Goal: Book appointment/travel/reservation: Book appointment/travel/reservation

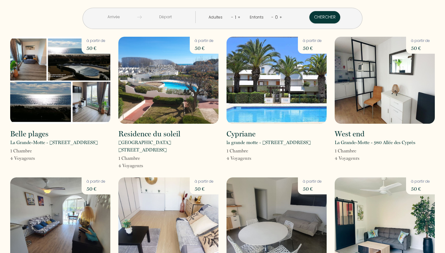
click at [116, 17] on input "text" at bounding box center [113, 17] width 47 height 12
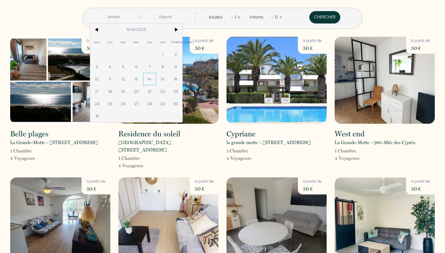
click at [148, 77] on span "14" at bounding box center [149, 79] width 13 height 12
type input "Jeu 14 Août 2025"
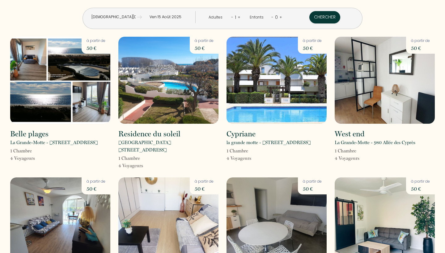
click at [165, 14] on input "Ven 15 Août 2025" at bounding box center [165, 17] width 47 height 12
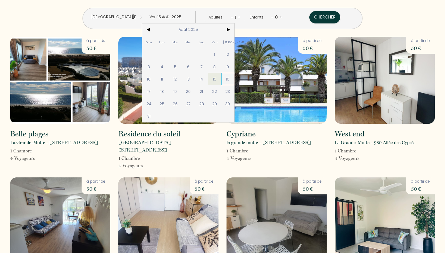
click at [228, 78] on span "16" at bounding box center [227, 79] width 13 height 12
type input "Sam 16 Août 2025"
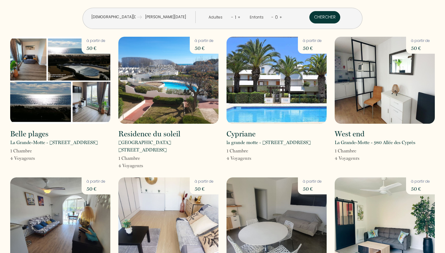
click at [328, 19] on button "Chercher" at bounding box center [324, 17] width 31 height 12
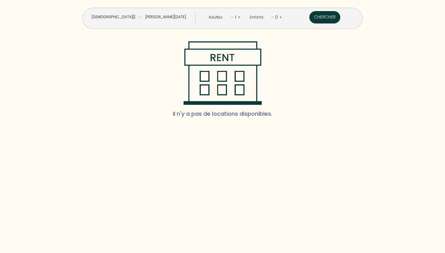
click at [127, 15] on input "Jeu 14 Août 2025" at bounding box center [113, 17] width 47 height 12
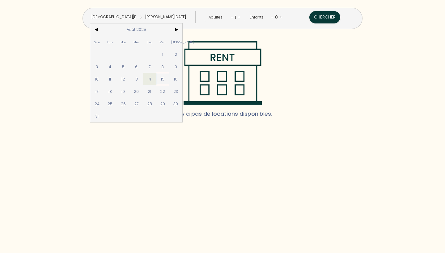
click at [161, 80] on span "15" at bounding box center [162, 79] width 13 height 12
type input "Ven 15 Août 2025"
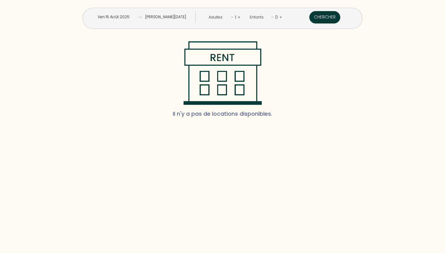
click at [166, 15] on input "Sam 16 Août 2025" at bounding box center [165, 17] width 47 height 12
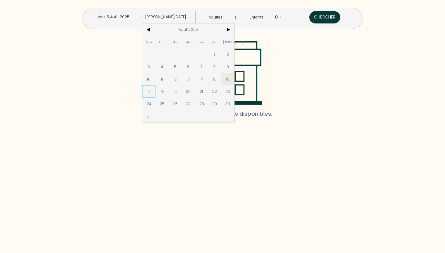
click at [152, 91] on span "17" at bounding box center [148, 91] width 13 height 12
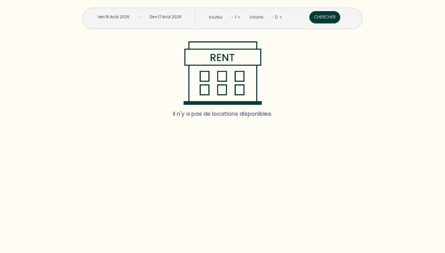
click at [331, 14] on button "Chercher" at bounding box center [324, 17] width 31 height 12
click at [130, 16] on input "Ven 15 Août 2025" at bounding box center [113, 17] width 47 height 12
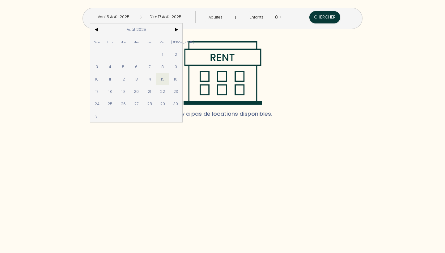
click at [187, 20] on input "Dim 17 Août 2025" at bounding box center [165, 17] width 47 height 12
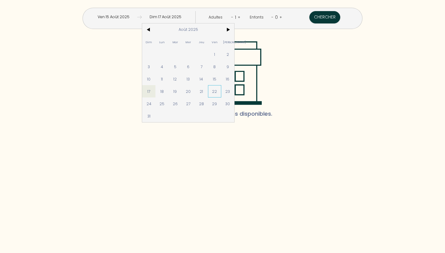
click at [214, 90] on span "22" at bounding box center [214, 91] width 13 height 12
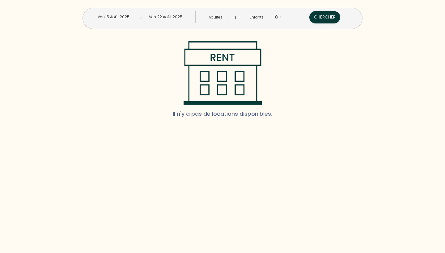
click at [178, 19] on input "Ven 22 Août 2025" at bounding box center [165, 17] width 47 height 12
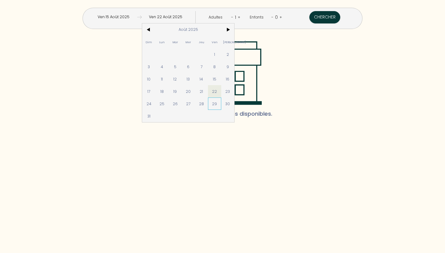
click at [215, 105] on span "29" at bounding box center [214, 104] width 13 height 12
type input "Ven 29 Août 2025"
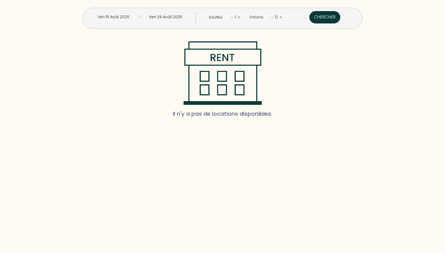
click at [325, 19] on button "Chercher" at bounding box center [324, 17] width 31 height 12
click at [124, 16] on input "Ven 15 Août 2025" at bounding box center [113, 17] width 47 height 12
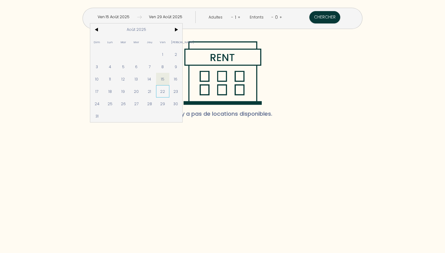
click at [163, 90] on span "22" at bounding box center [162, 91] width 13 height 12
type input "Ven 22 Août 2025"
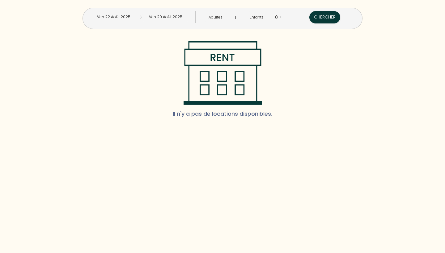
click at [170, 16] on input "Ven 29 Août 2025" at bounding box center [165, 17] width 47 height 12
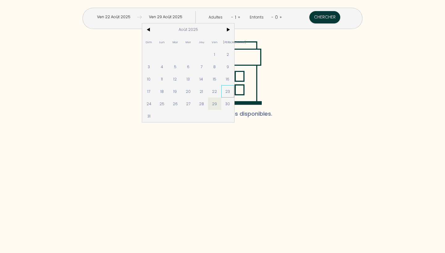
click at [228, 88] on span "23" at bounding box center [227, 91] width 13 height 12
type input "Sam 23 Août 2025"
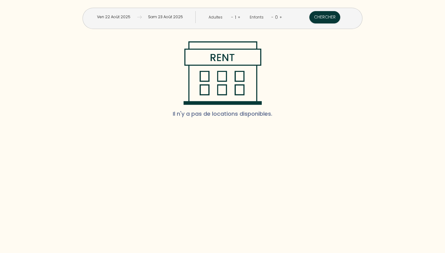
click at [177, 17] on input "Sam 23 Août 2025" at bounding box center [165, 17] width 47 height 12
click at [118, 16] on input "Ven 22 Août 2025" at bounding box center [113, 17] width 47 height 12
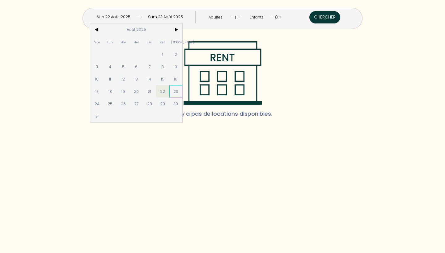
click at [179, 88] on span "23" at bounding box center [175, 91] width 13 height 12
type input "Sam 23 Août 2025"
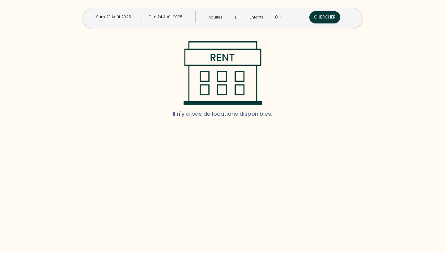
click at [171, 17] on input "Dim 24 Août 2025" at bounding box center [165, 17] width 47 height 12
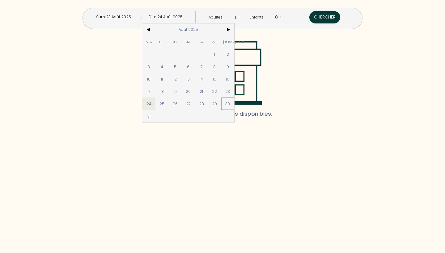
click at [233, 104] on span "30" at bounding box center [227, 104] width 13 height 12
type input "Sam 30 Août 2025"
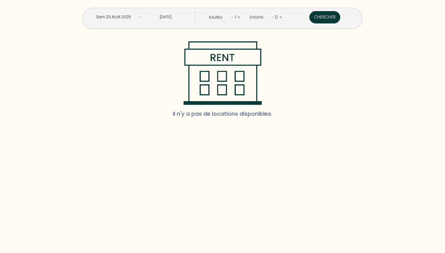
click at [316, 18] on button "Chercher" at bounding box center [324, 17] width 31 height 12
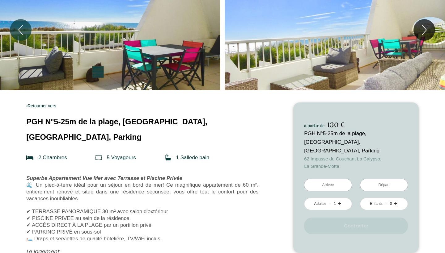
scroll to position [5, 0]
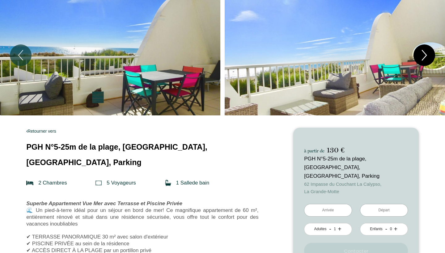
click at [426, 51] on icon "Next" at bounding box center [424, 55] width 13 height 19
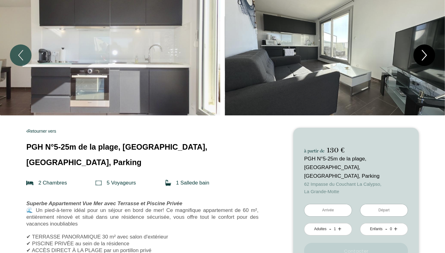
click at [426, 51] on icon "Next" at bounding box center [424, 55] width 13 height 19
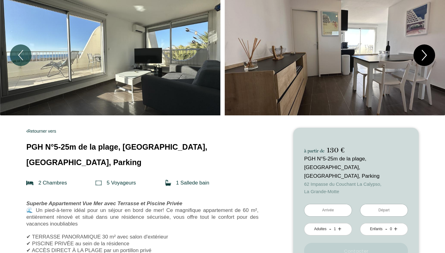
click at [426, 51] on icon "Next" at bounding box center [424, 55] width 13 height 19
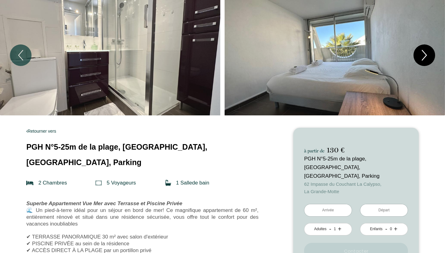
click at [426, 51] on icon "Next" at bounding box center [424, 55] width 13 height 19
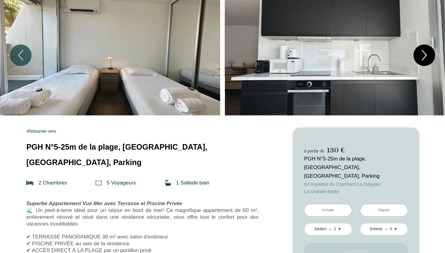
click at [426, 51] on icon "Next" at bounding box center [424, 55] width 13 height 19
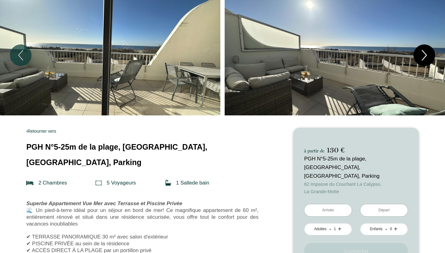
click at [426, 51] on icon "Next" at bounding box center [424, 55] width 13 height 19
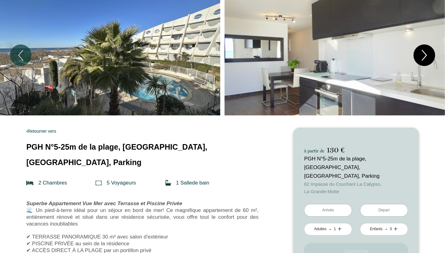
click at [426, 51] on icon "Next" at bounding box center [424, 55] width 13 height 19
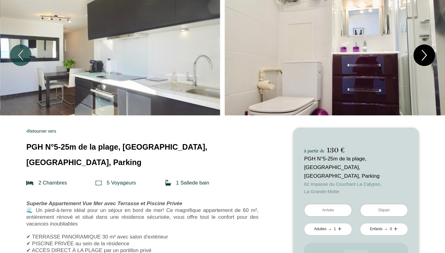
click at [426, 51] on icon "Next" at bounding box center [424, 55] width 13 height 19
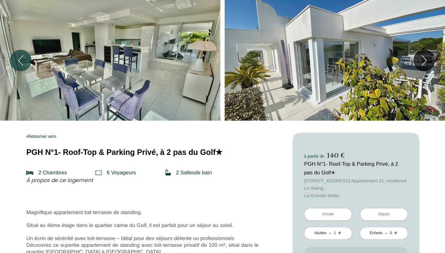
click at [155, 85] on div "Slideshow" at bounding box center [110, 60] width 220 height 121
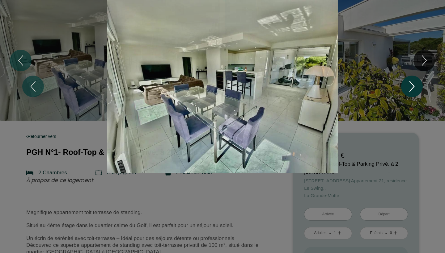
click at [411, 83] on icon "Next" at bounding box center [412, 87] width 4 height 10
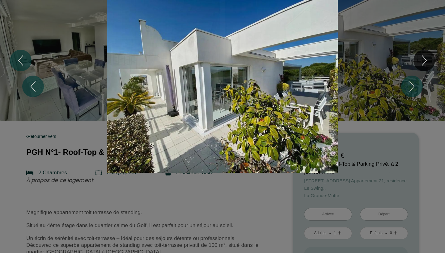
click at [423, 62] on div "1 2 3 4 5 6 7 8 9 10 11 12 13 14 15 16 17 18 19 20 21 22 23" at bounding box center [222, 86] width 445 height 173
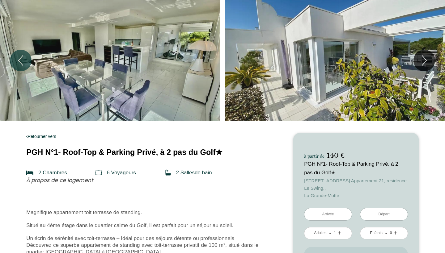
click at [376, 71] on div "Slideshow" at bounding box center [335, 60] width 220 height 121
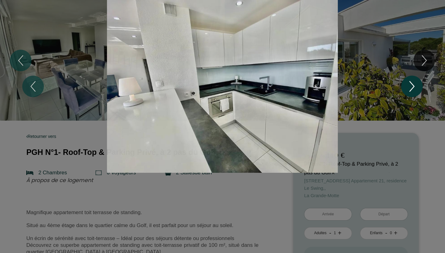
click at [414, 87] on icon "Next" at bounding box center [412, 87] width 4 height 10
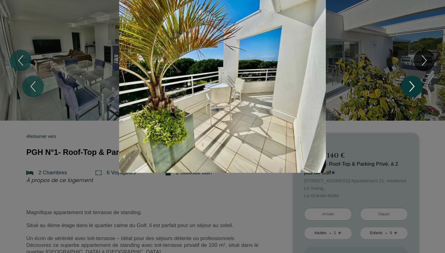
click at [414, 87] on icon "Next" at bounding box center [412, 87] width 4 height 10
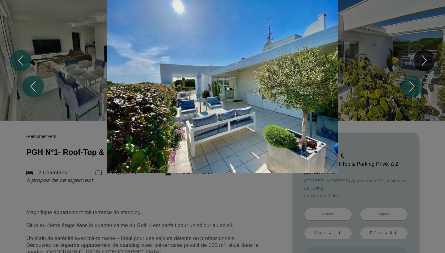
click at [421, 61] on div "1 2 3 4 5 6 7 8 9 10 11 12 13 14 15 16 17 18 19 20 21 22 23" at bounding box center [222, 86] width 445 height 173
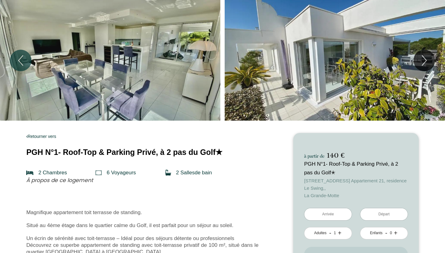
click at [347, 90] on div "Slideshow" at bounding box center [335, 60] width 220 height 121
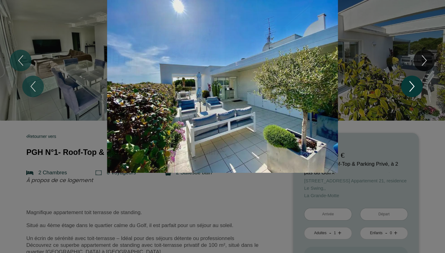
click at [409, 91] on icon "Next" at bounding box center [411, 86] width 13 height 19
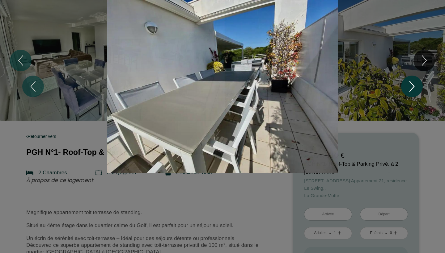
click at [409, 91] on icon "Next" at bounding box center [411, 86] width 13 height 19
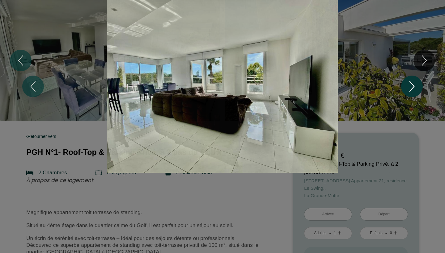
click at [409, 91] on icon "Next" at bounding box center [411, 86] width 13 height 19
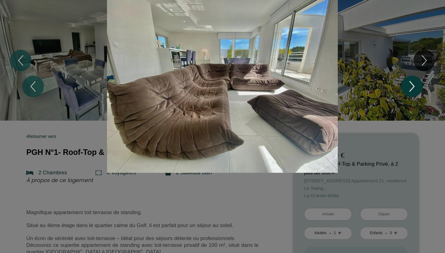
click at [409, 91] on icon "Next" at bounding box center [411, 86] width 13 height 19
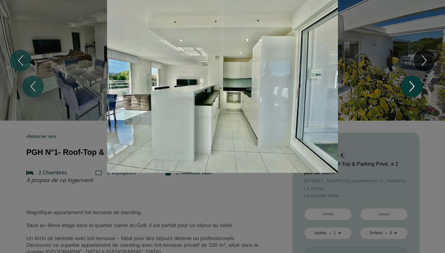
click at [409, 91] on icon "Next" at bounding box center [411, 86] width 13 height 19
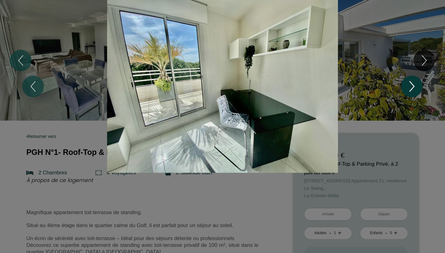
click at [409, 91] on icon "Next" at bounding box center [411, 86] width 13 height 19
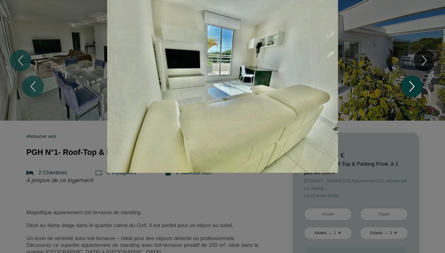
click at [409, 91] on icon "Next" at bounding box center [411, 86] width 13 height 19
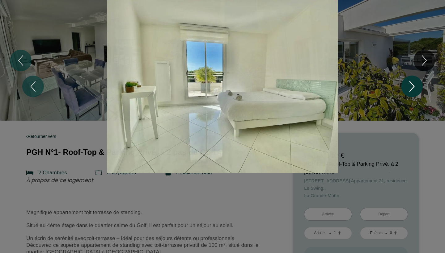
click at [409, 91] on icon "Next" at bounding box center [411, 86] width 13 height 19
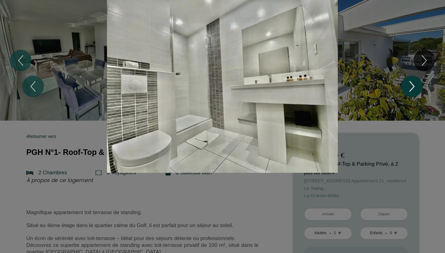
click at [409, 91] on icon "Next" at bounding box center [411, 86] width 13 height 19
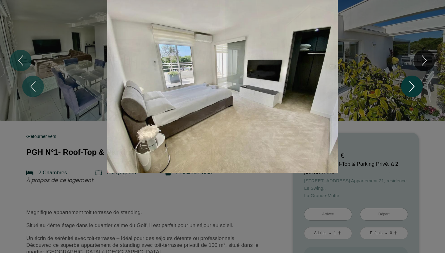
click at [409, 91] on icon "Next" at bounding box center [411, 86] width 13 height 19
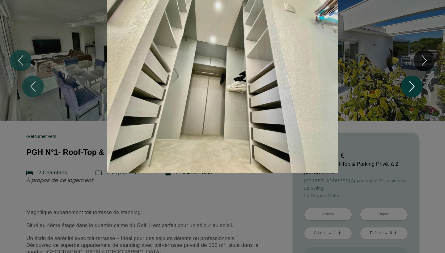
click at [409, 91] on icon "Next" at bounding box center [411, 86] width 13 height 19
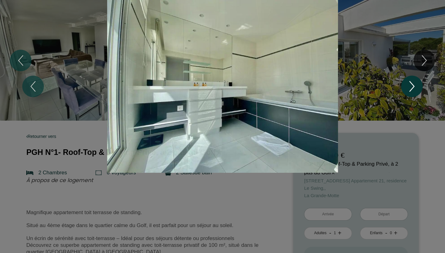
click at [409, 91] on icon "Next" at bounding box center [411, 86] width 13 height 19
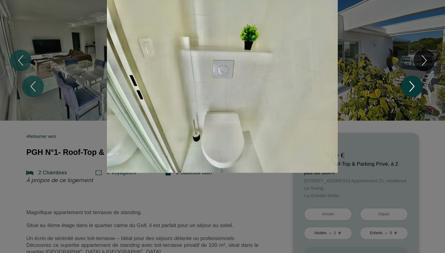
click at [409, 91] on icon "Next" at bounding box center [411, 86] width 13 height 19
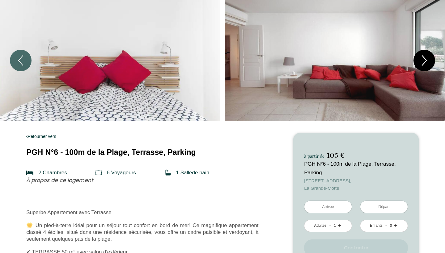
click at [422, 63] on icon "Next" at bounding box center [424, 60] width 13 height 19
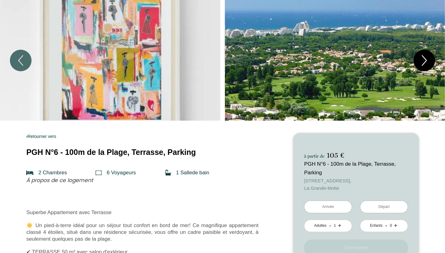
click at [422, 63] on icon "Next" at bounding box center [424, 60] width 13 height 19
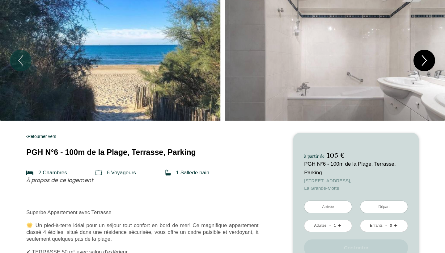
click at [422, 63] on icon "Next" at bounding box center [424, 60] width 13 height 19
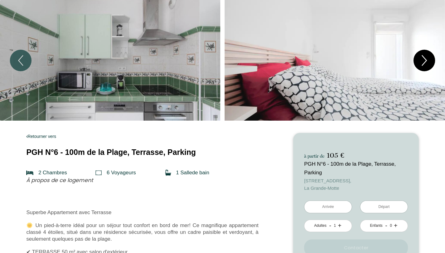
click at [422, 63] on icon "Next" at bounding box center [424, 60] width 13 height 19
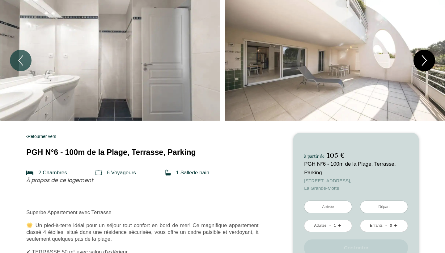
click at [422, 63] on icon "Next" at bounding box center [424, 60] width 13 height 19
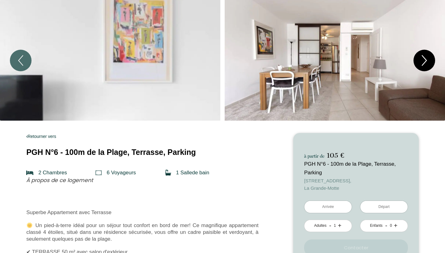
click at [422, 63] on icon "Next" at bounding box center [424, 60] width 13 height 19
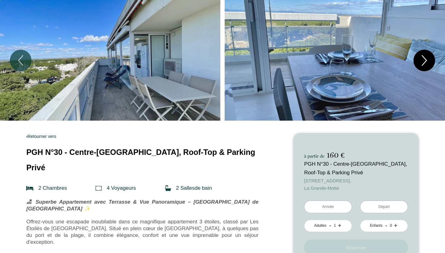
click at [423, 58] on icon "Next" at bounding box center [424, 60] width 13 height 19
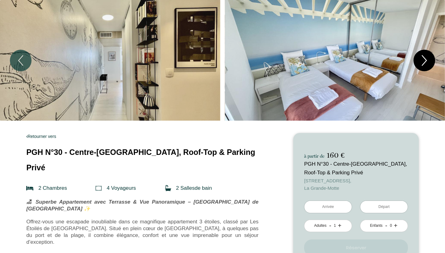
click at [423, 58] on icon "Next" at bounding box center [424, 60] width 13 height 19
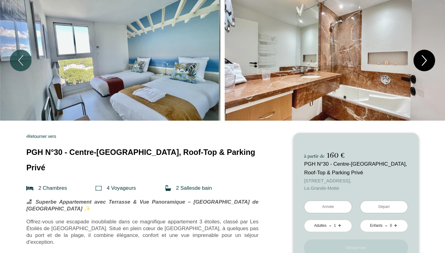
click at [423, 58] on icon "Next" at bounding box center [424, 60] width 13 height 19
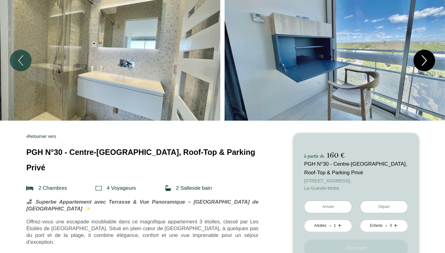
click at [423, 58] on icon "Next" at bounding box center [424, 60] width 13 height 19
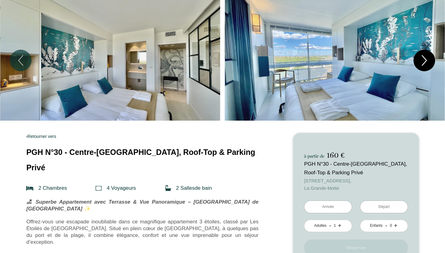
click at [423, 58] on icon "Next" at bounding box center [424, 60] width 13 height 19
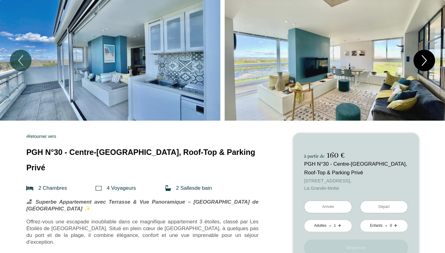
click at [423, 58] on icon "Next" at bounding box center [424, 60] width 13 height 19
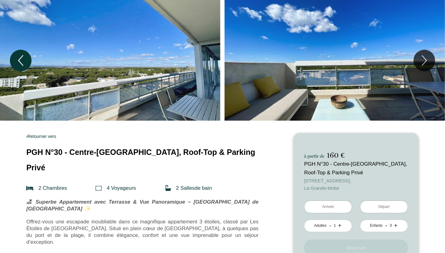
click at [17, 59] on icon "Previous" at bounding box center [20, 60] width 13 height 19
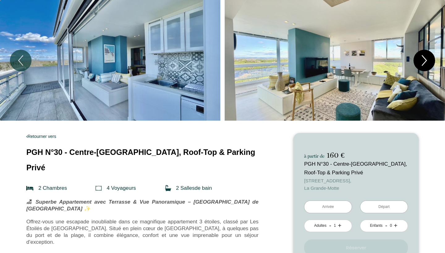
click at [424, 65] on icon "Next" at bounding box center [424, 60] width 13 height 19
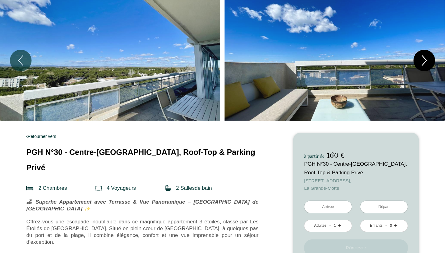
click at [424, 65] on icon "Next" at bounding box center [424, 60] width 13 height 19
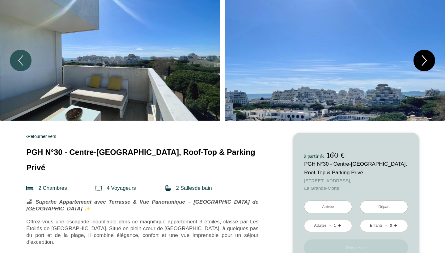
click at [424, 65] on icon "Next" at bounding box center [424, 60] width 13 height 19
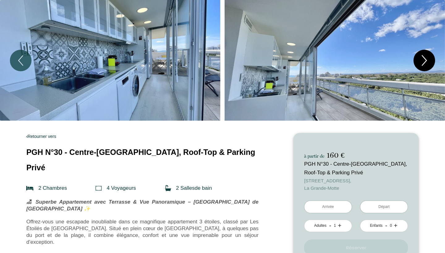
click at [424, 65] on icon "Next" at bounding box center [424, 60] width 13 height 19
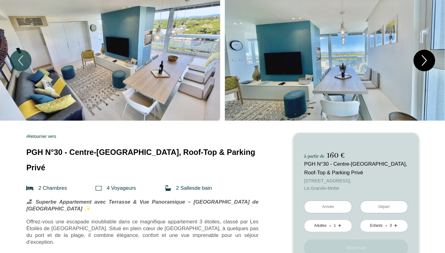
click at [424, 65] on icon "Next" at bounding box center [424, 60] width 13 height 19
